Goal: Information Seeking & Learning: Understand process/instructions

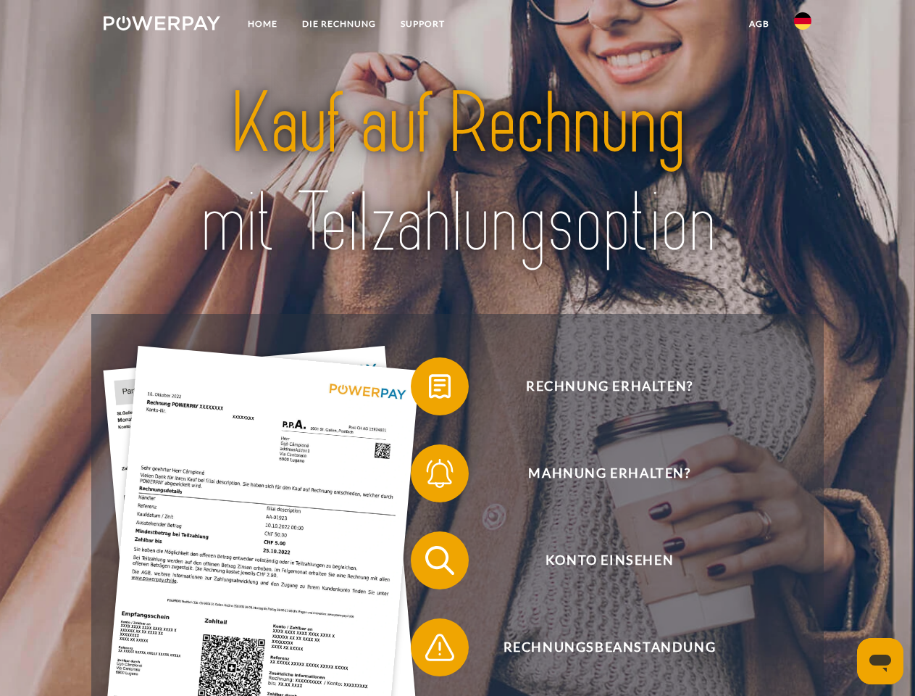
click at [162, 25] on img at bounding box center [162, 23] width 117 height 14
click at [803, 25] on img at bounding box center [802, 20] width 17 height 17
click at [759, 24] on link "agb" at bounding box center [759, 24] width 45 height 26
click at [429, 389] on span at bounding box center [418, 386] width 72 height 72
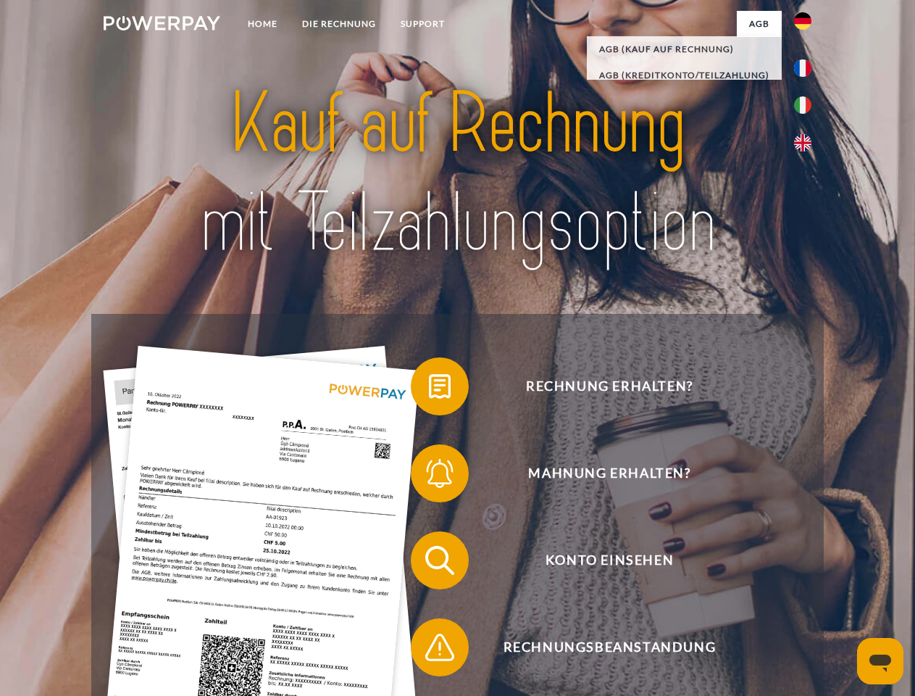
click at [429, 476] on span at bounding box center [418, 473] width 72 height 72
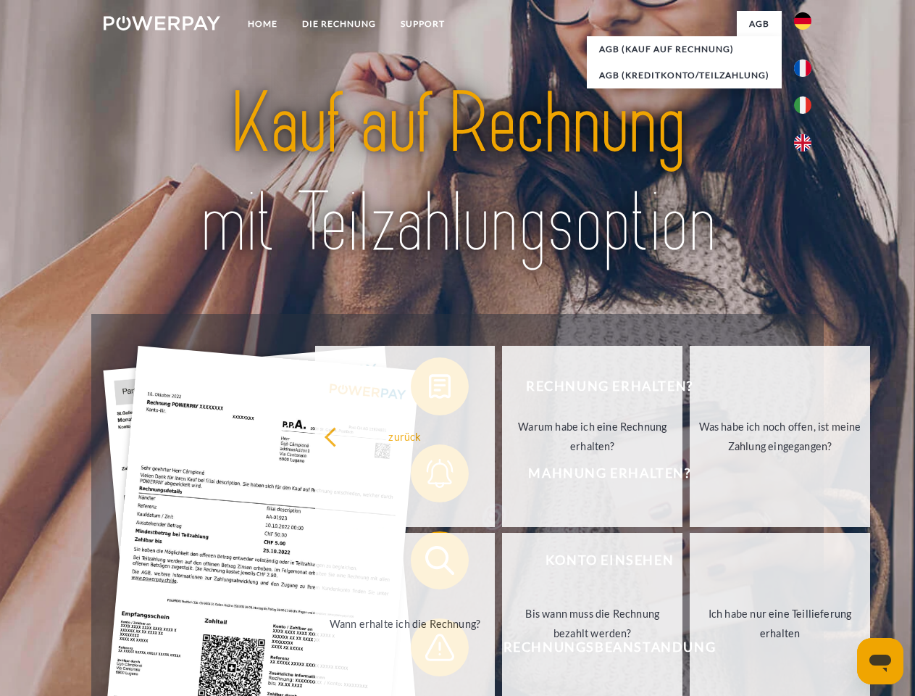
click at [502, 563] on link "Bis wann muss die Rechnung bezahlt werden?" at bounding box center [592, 623] width 180 height 181
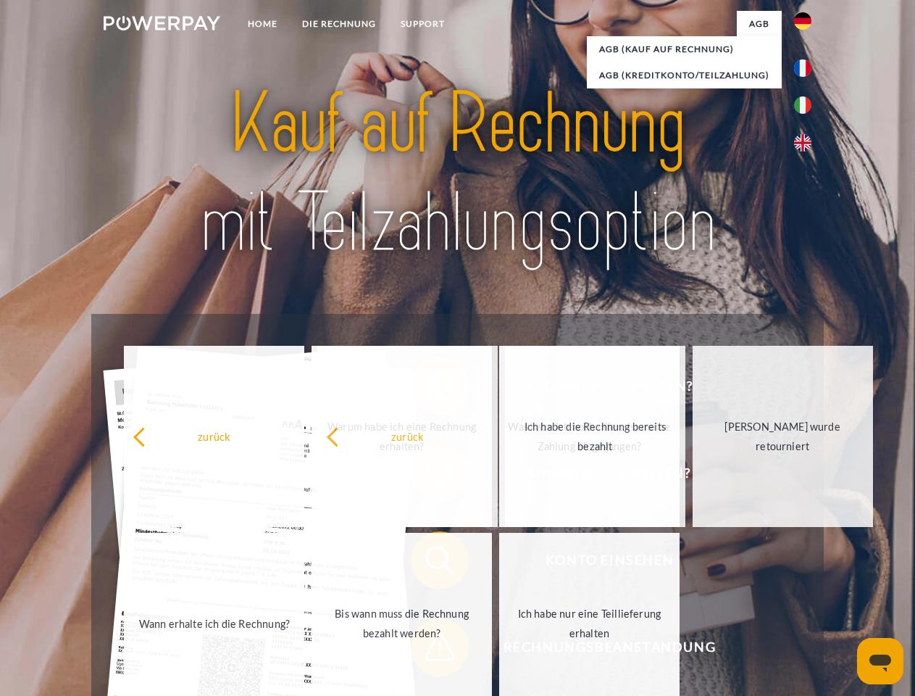
click at [429, 650] on span at bounding box center [418, 647] width 72 height 72
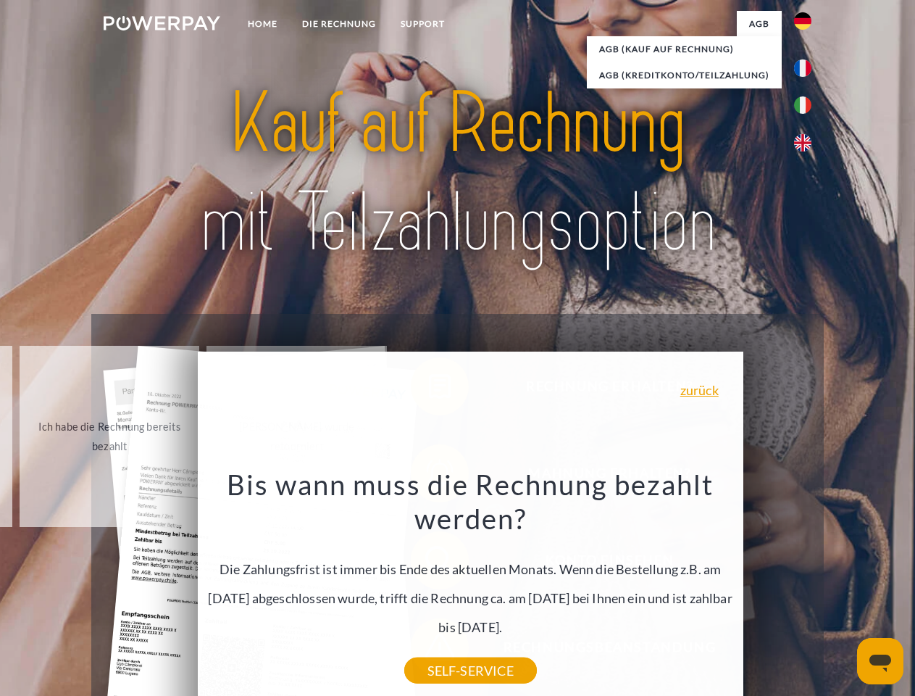
click at [880, 661] on icon "Messaging-Fenster öffnen" at bounding box center [881, 662] width 22 height 17
